Goal: Task Accomplishment & Management: Complete application form

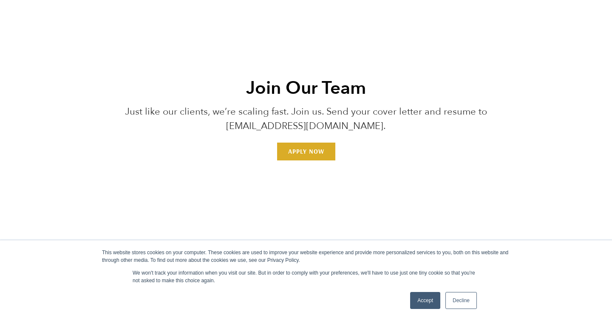
scroll to position [2576, 0]
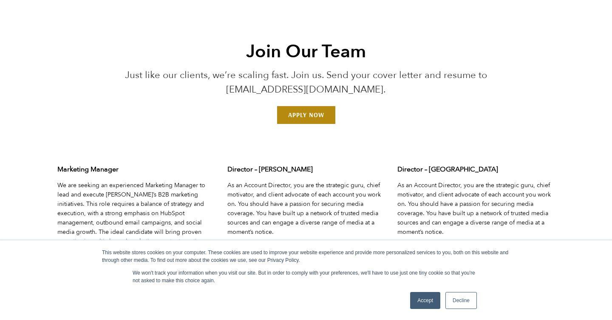
click at [303, 118] on link "Apply Now" at bounding box center [306, 115] width 58 height 18
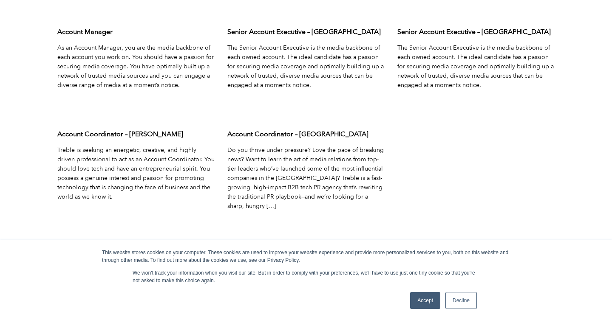
scroll to position [3017, 0]
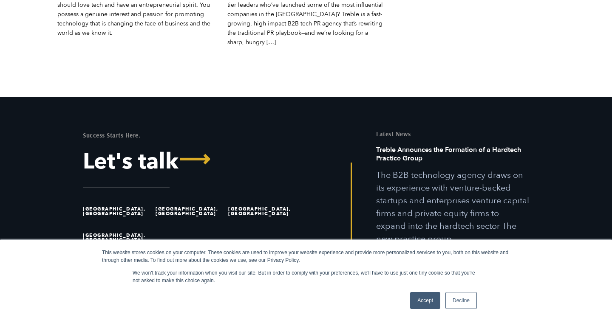
click at [438, 297] on link "Accept" at bounding box center [425, 300] width 30 height 17
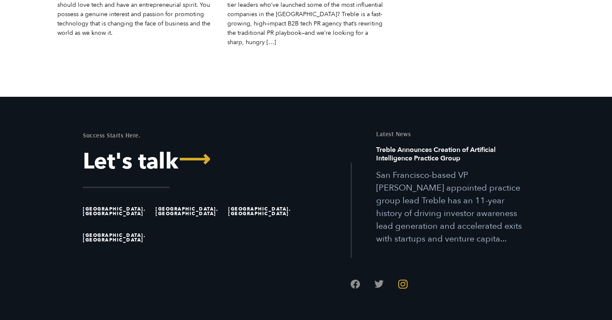
click at [405, 280] on link "Follow us on Instagram" at bounding box center [402, 284] width 9 height 9
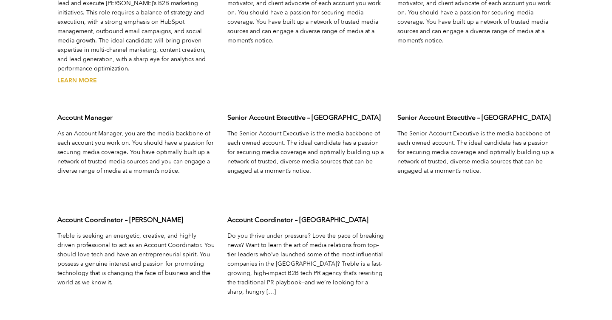
scroll to position [2772, 0]
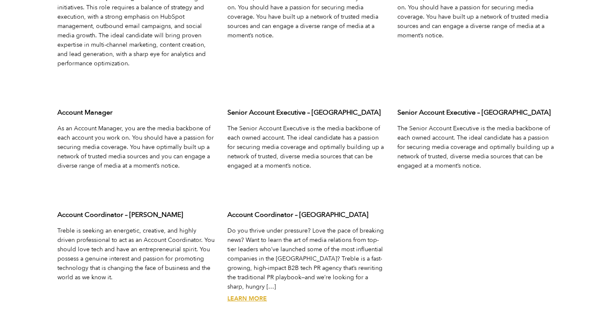
click at [255, 295] on link "Learn More" at bounding box center [247, 299] width 40 height 8
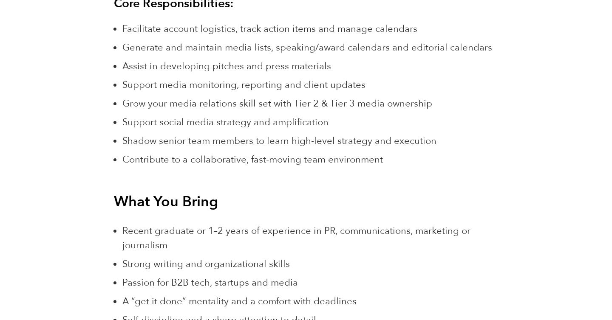
scroll to position [883, 0]
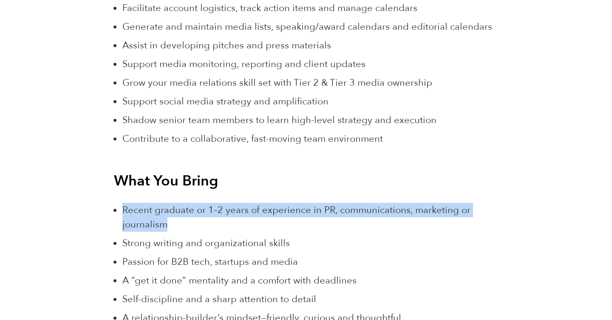
drag, startPoint x: 175, startPoint y: 226, endPoint x: 115, endPoint y: 209, distance: 62.2
click at [122, 209] on li "Recent graduate or 1–2 years of experience in PR, communications, marketing or …" at bounding box center [309, 217] width 375 height 29
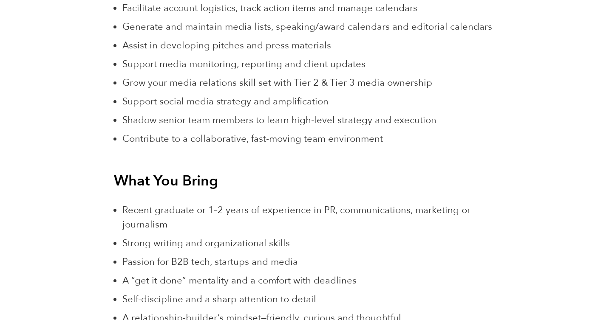
click at [202, 117] on span "Shadow senior team members to learn high-level strategy and execution" at bounding box center [279, 120] width 314 height 13
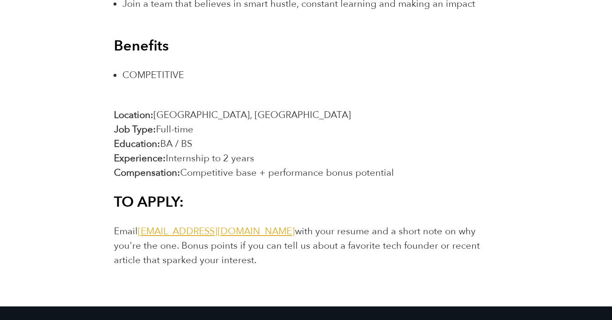
scroll to position [1479, 0]
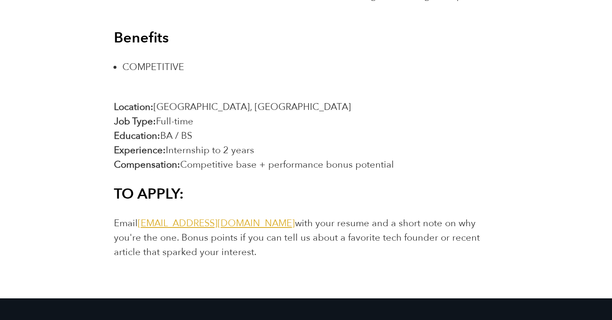
drag, startPoint x: 256, startPoint y: 152, endPoint x: 132, endPoint y: 150, distance: 124.5
click at [132, 150] on p "Location: [GEOGRAPHIC_DATA], [GEOGRAPHIC_DATA] Job Type: [DEMOGRAPHIC_DATA] Edu…" at bounding box center [306, 136] width 384 height 72
click at [132, 150] on b "Experience:" at bounding box center [140, 150] width 52 height 13
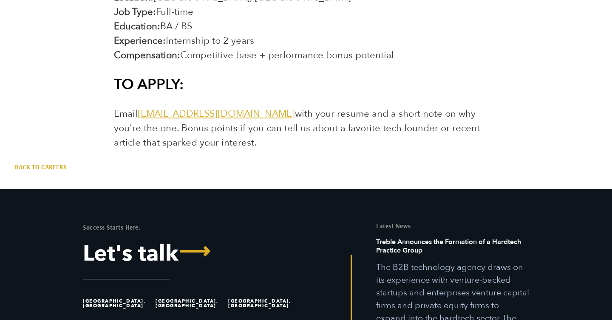
scroll to position [1592, 0]
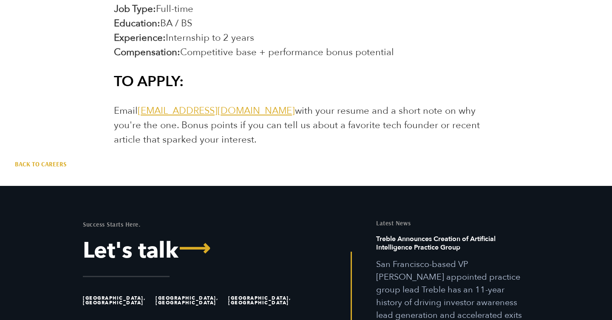
drag, startPoint x: 168, startPoint y: 127, endPoint x: 207, endPoint y: 136, distance: 39.7
click at [207, 136] on p "Email [EMAIL_ADDRESS][DOMAIN_NAME] with your resume and a short note on why you…" at bounding box center [306, 125] width 384 height 43
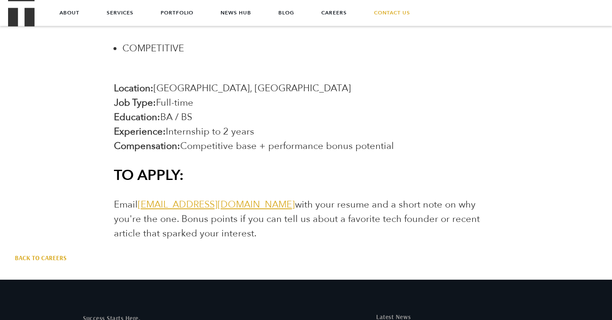
scroll to position [1493, 0]
